Goal: Transaction & Acquisition: Purchase product/service

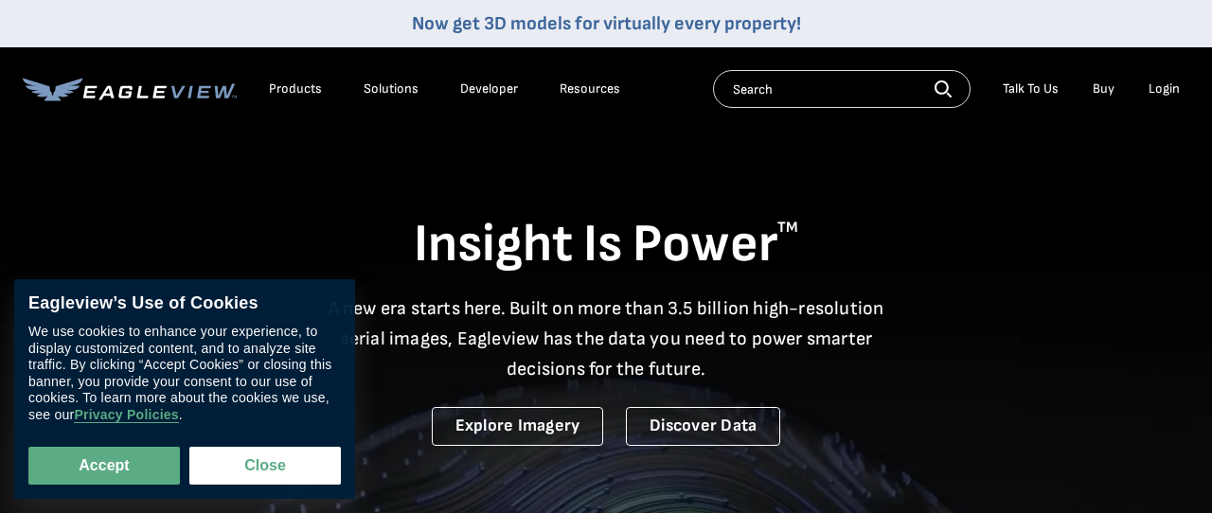
click at [1164, 90] on div "Login" at bounding box center [1163, 88] width 31 height 17
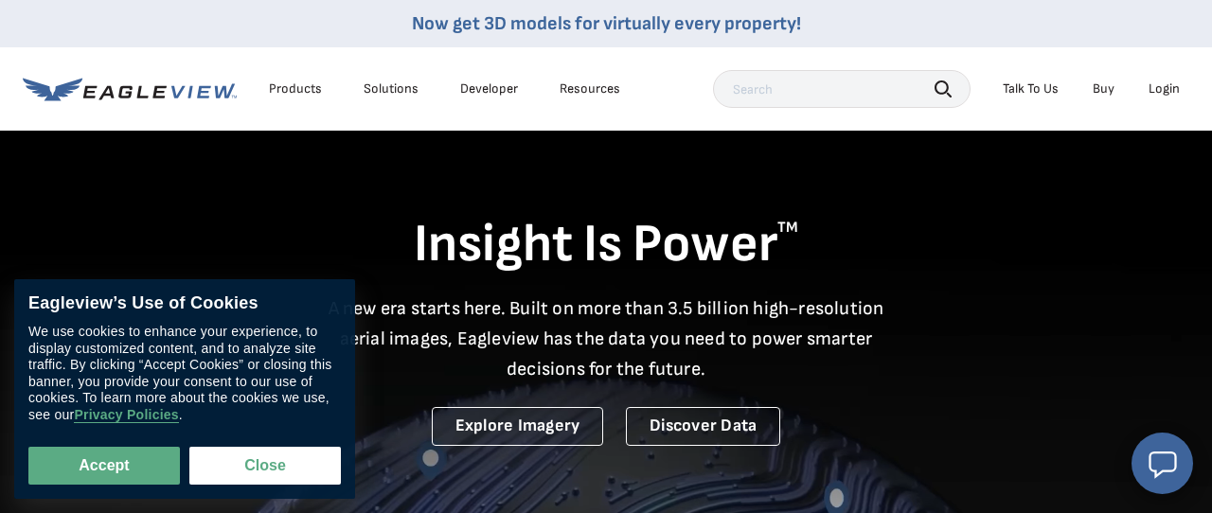
click at [1160, 91] on div "Login" at bounding box center [1163, 88] width 31 height 17
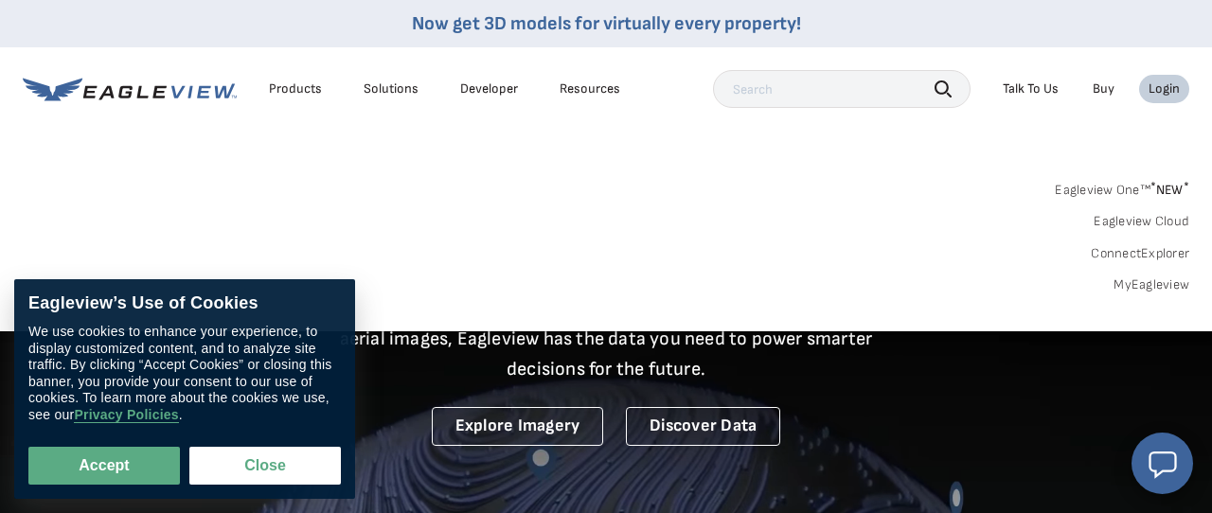
click at [1142, 277] on link "MyEagleview" at bounding box center [1151, 284] width 76 height 17
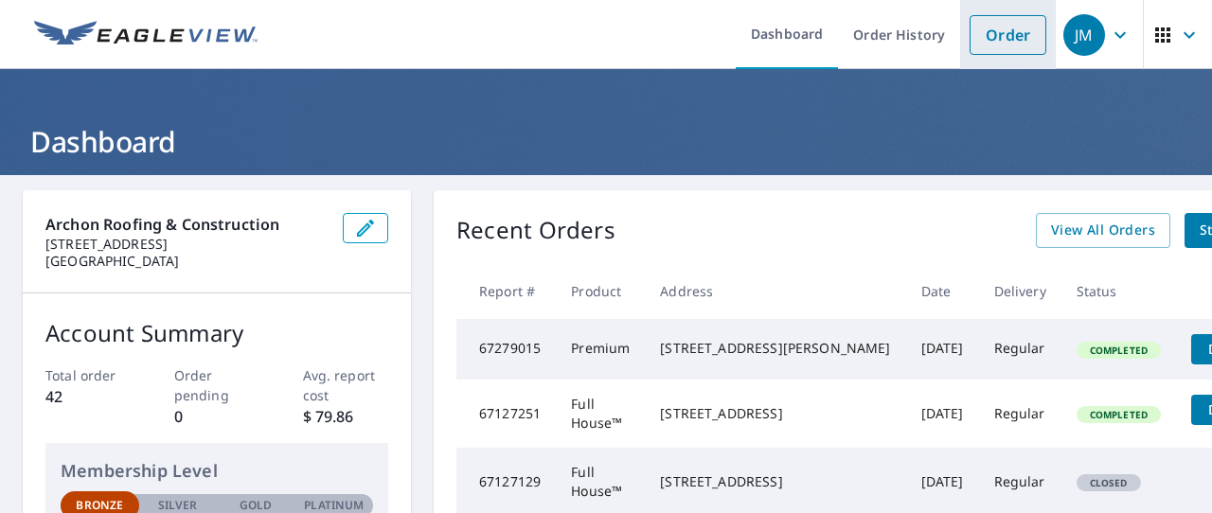
click at [1004, 52] on link "Order" at bounding box center [1007, 35] width 77 height 40
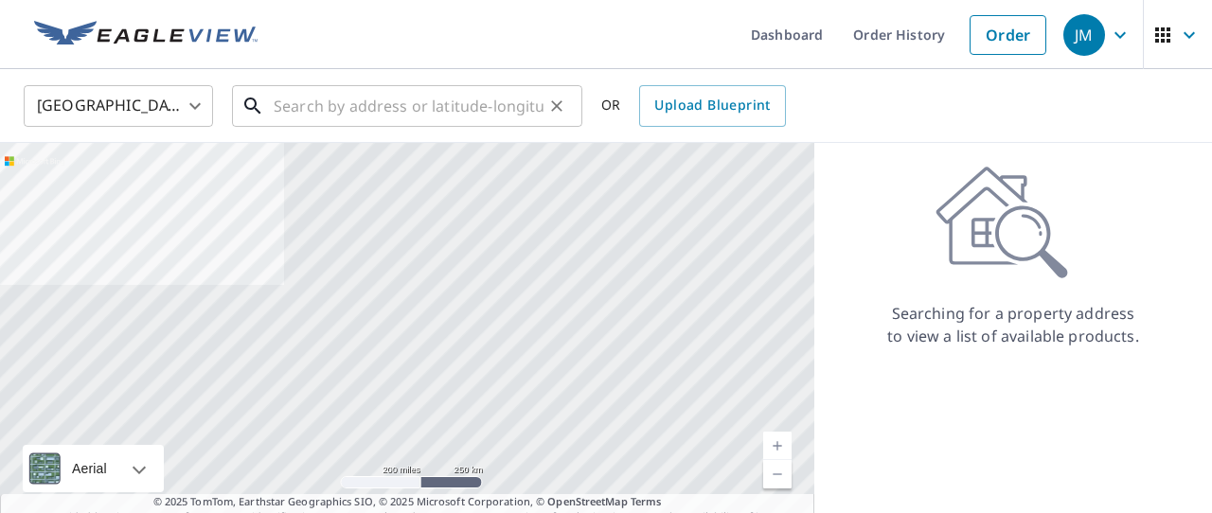
click at [322, 108] on input "text" at bounding box center [409, 106] width 270 height 53
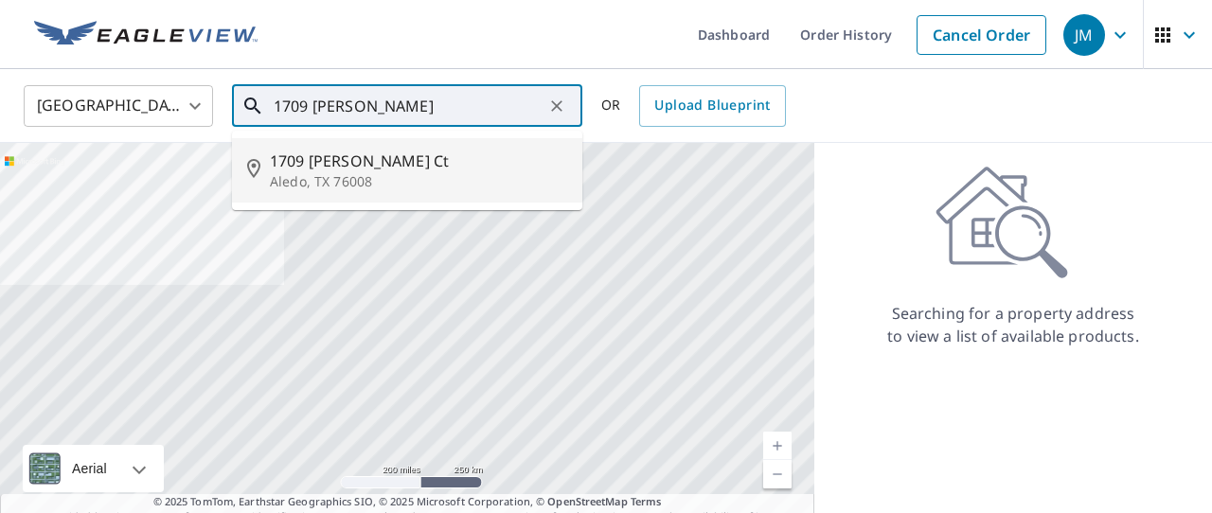
click at [421, 170] on span "1709 Mcdavid Ct" at bounding box center [418, 161] width 297 height 23
type input "1709 Mcdavid Ct Aledo, TX 76008"
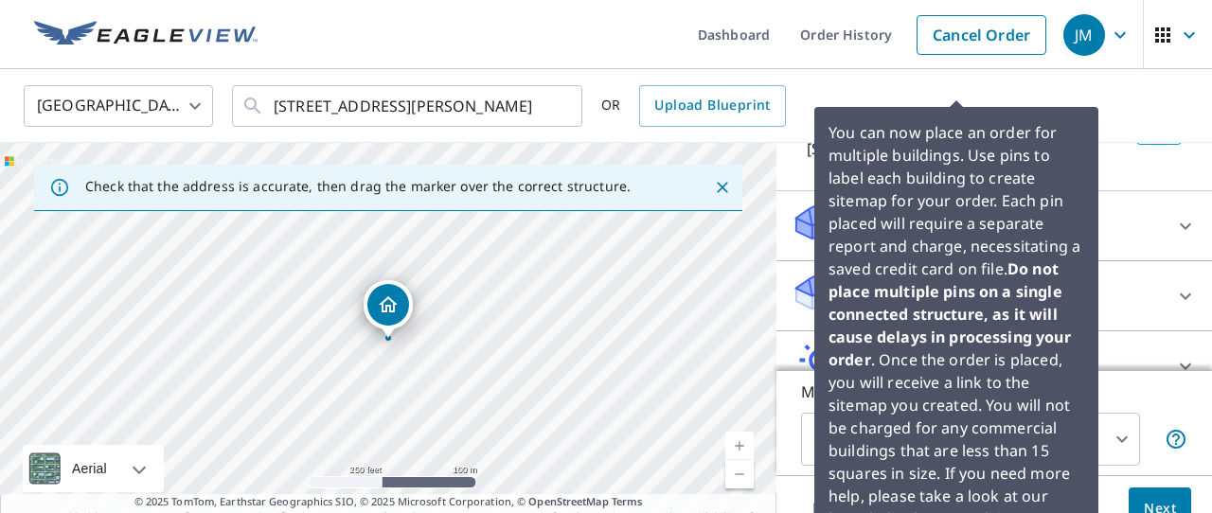
scroll to position [156, 0]
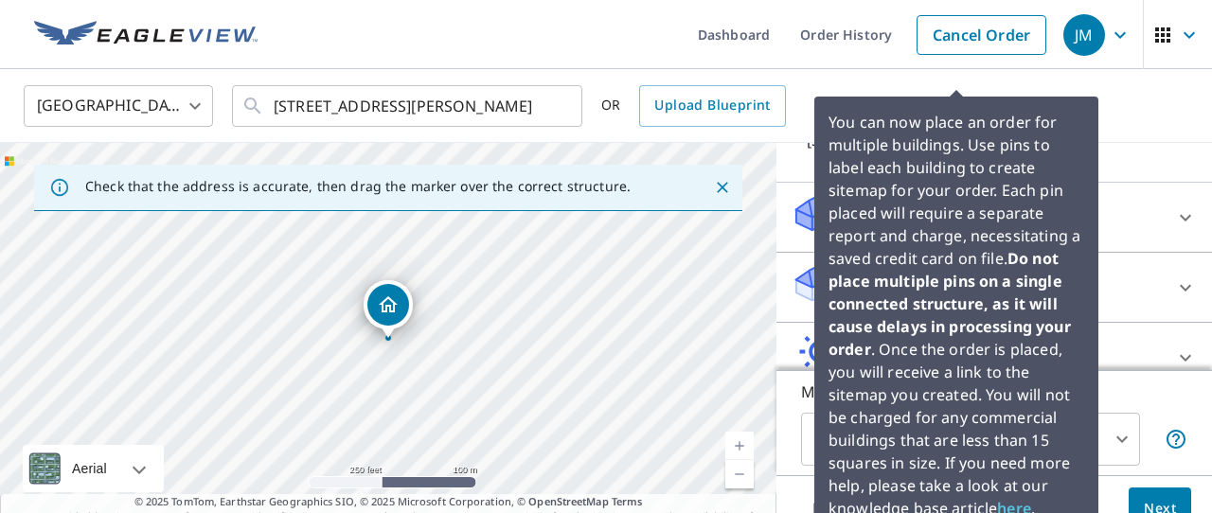
click at [959, 222] on p "You can now place an order for multiple buildings. Use pins to label each build…" at bounding box center [956, 315] width 256 height 409
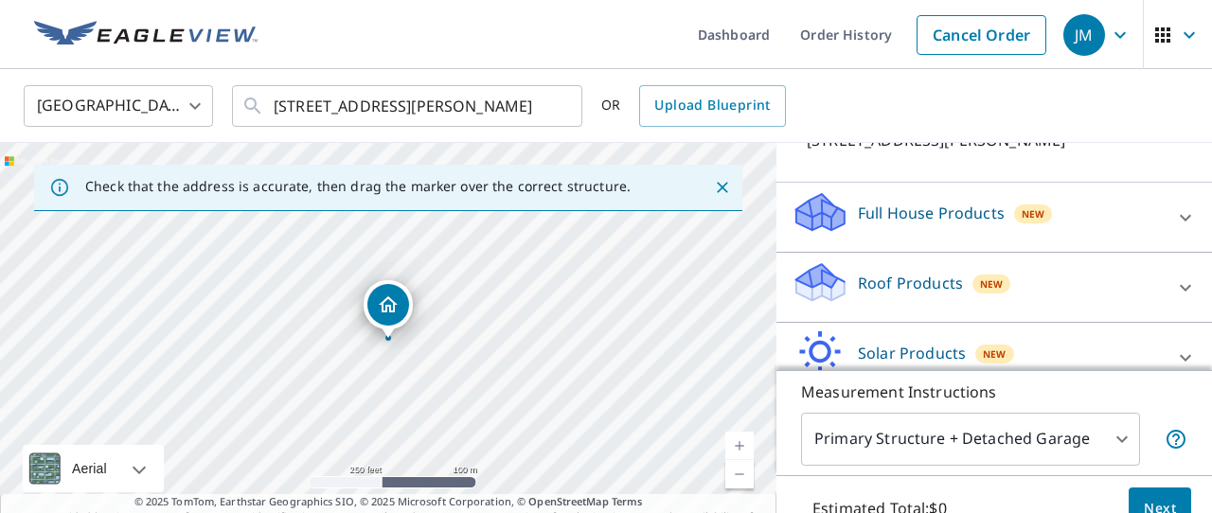
click at [1105, 141] on div "United States US ​ 1709 Mcdavid Ct Aledo, TX 76008 ​ OR Upload Blueprint" at bounding box center [606, 106] width 1212 height 74
click at [933, 275] on p "Roof Products" at bounding box center [910, 283] width 105 height 23
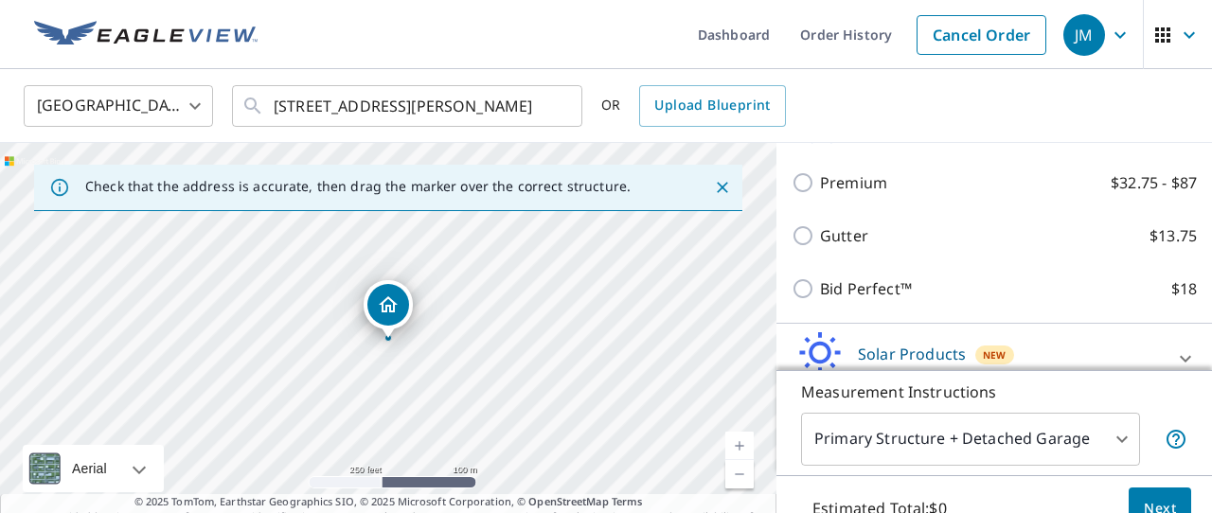
scroll to position [308, 0]
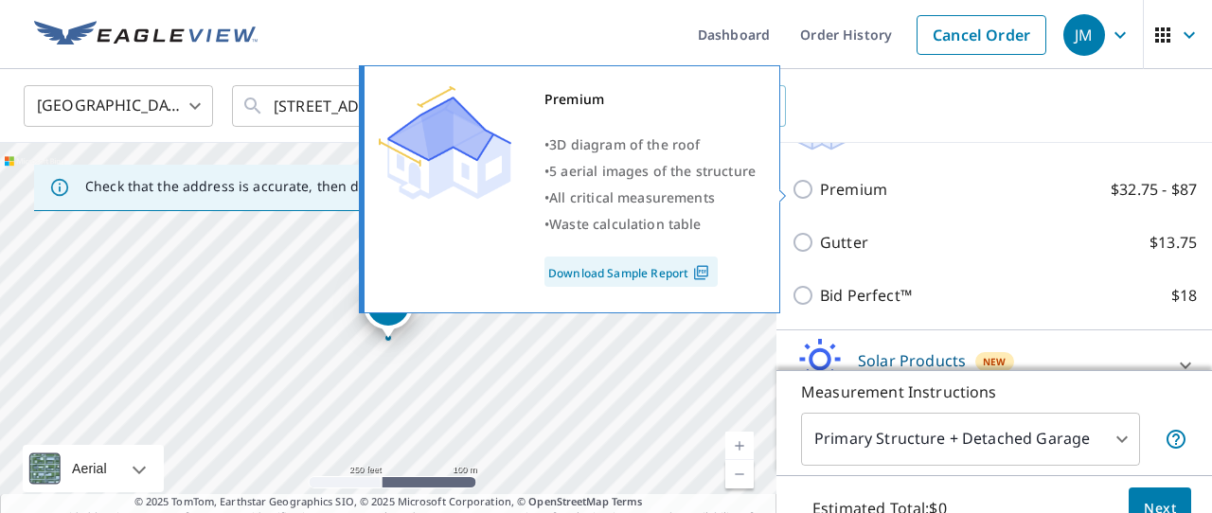
click at [813, 189] on input "Premium $32.75 - $87" at bounding box center [805, 189] width 28 height 23
checkbox input "true"
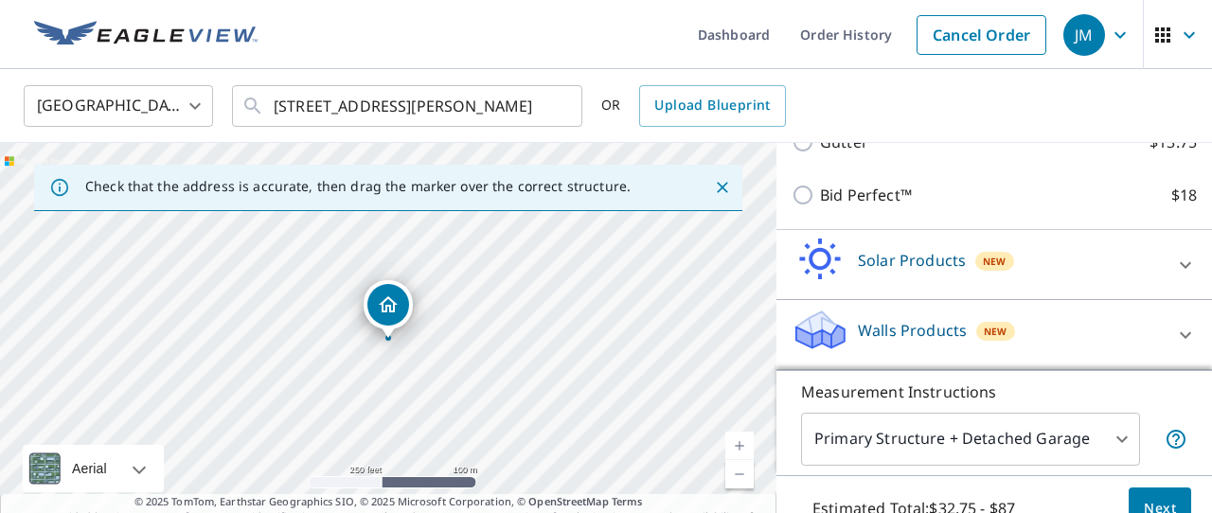
scroll to position [470, 0]
click at [1159, 495] on button "Next" at bounding box center [1159, 509] width 62 height 43
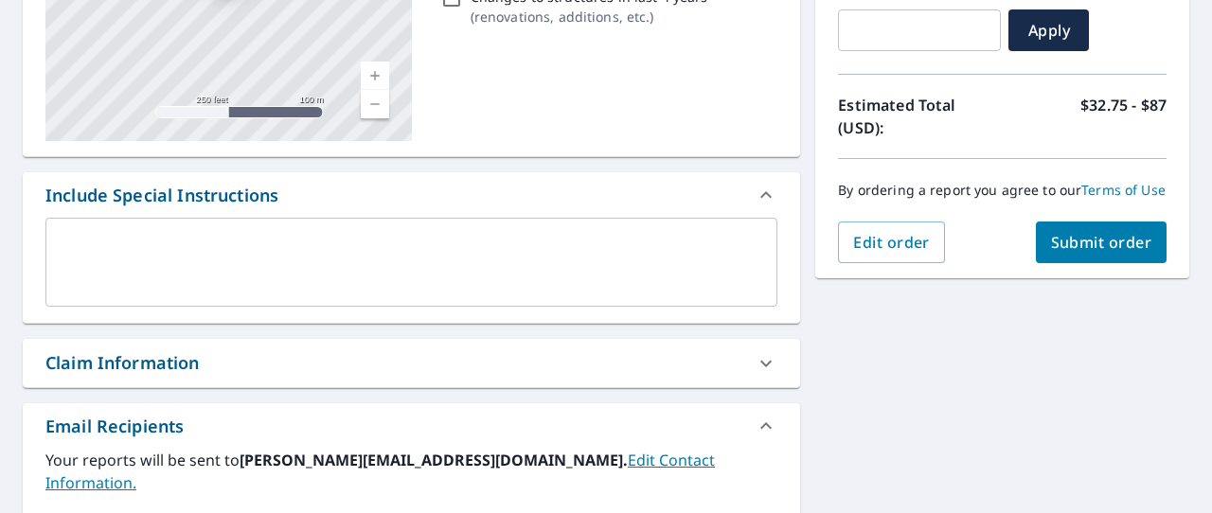
scroll to position [357, 0]
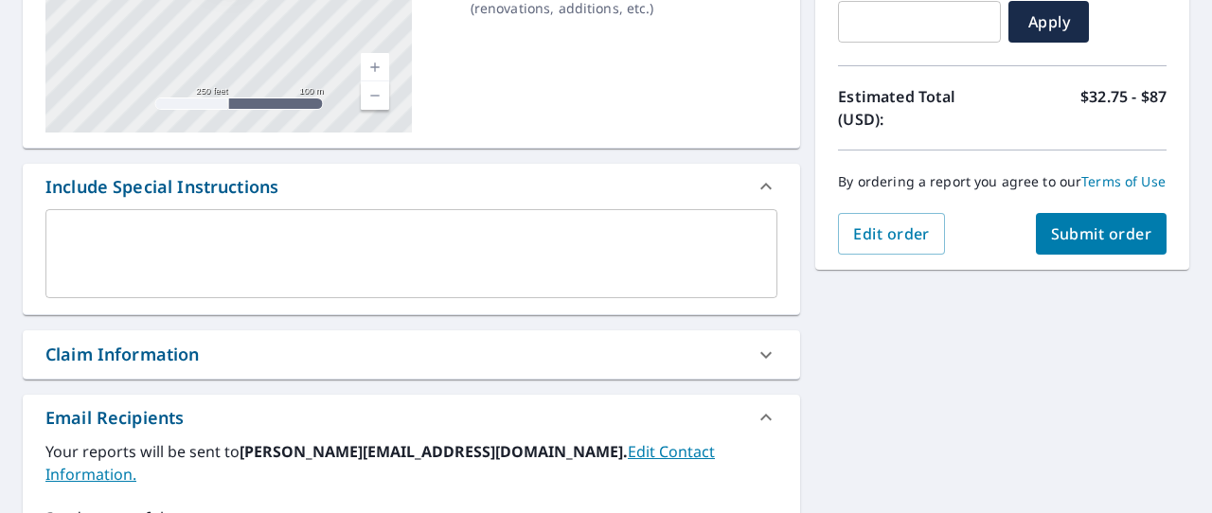
click at [1087, 229] on span "Submit order" at bounding box center [1101, 233] width 101 height 21
